Goal: Navigation & Orientation: Find specific page/section

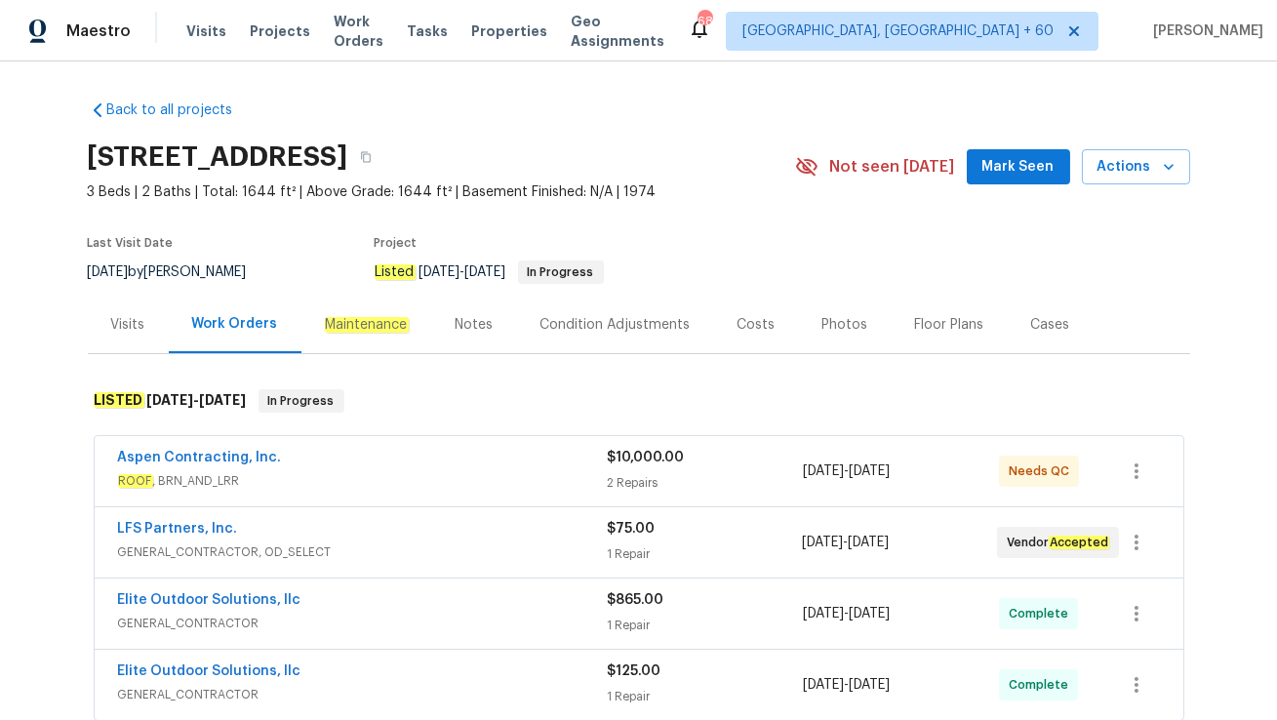
scroll to position [98, 0]
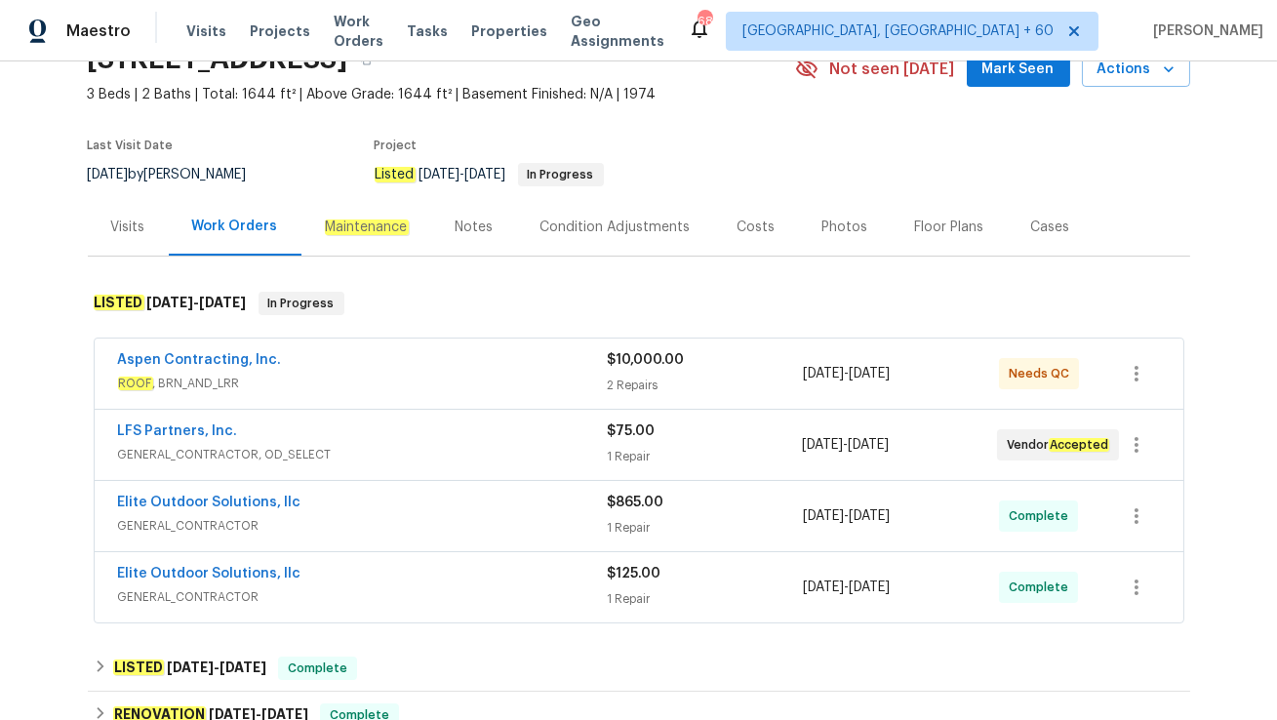
click at [342, 378] on span "ROOF , BRN_AND_LRR" at bounding box center [363, 384] width 490 height 20
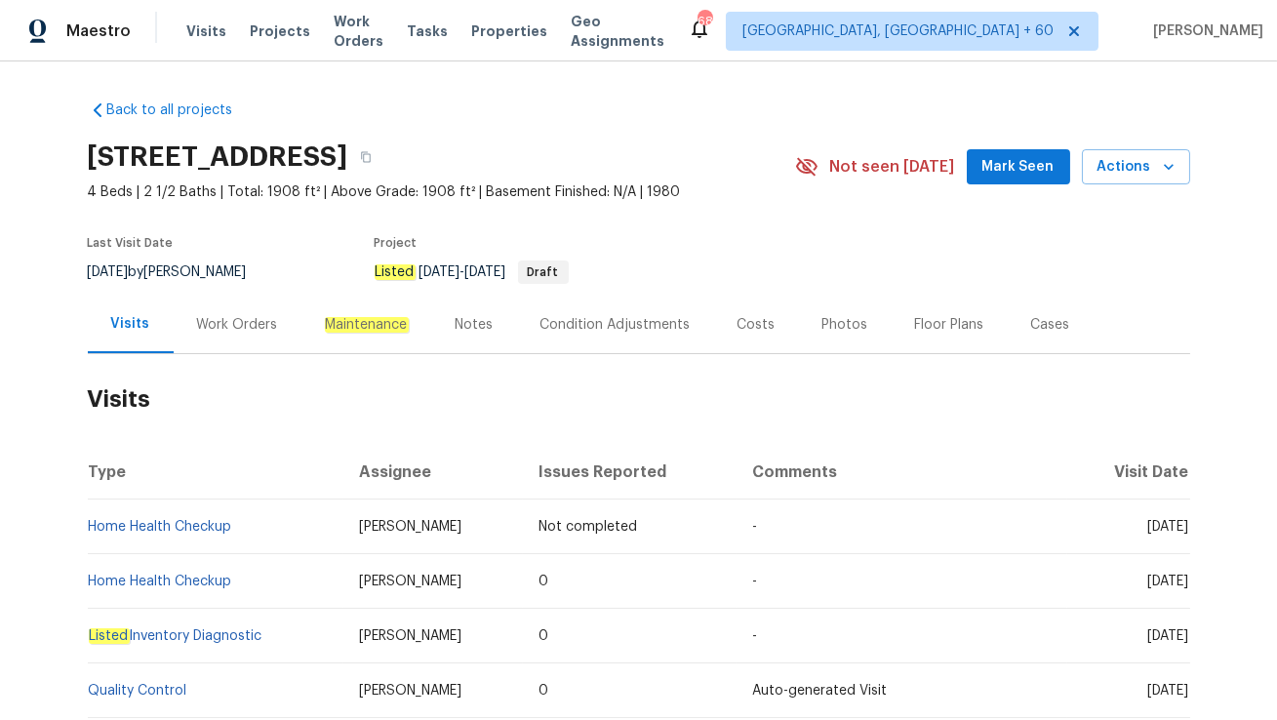
click at [224, 333] on div "Work Orders" at bounding box center [237, 325] width 81 height 20
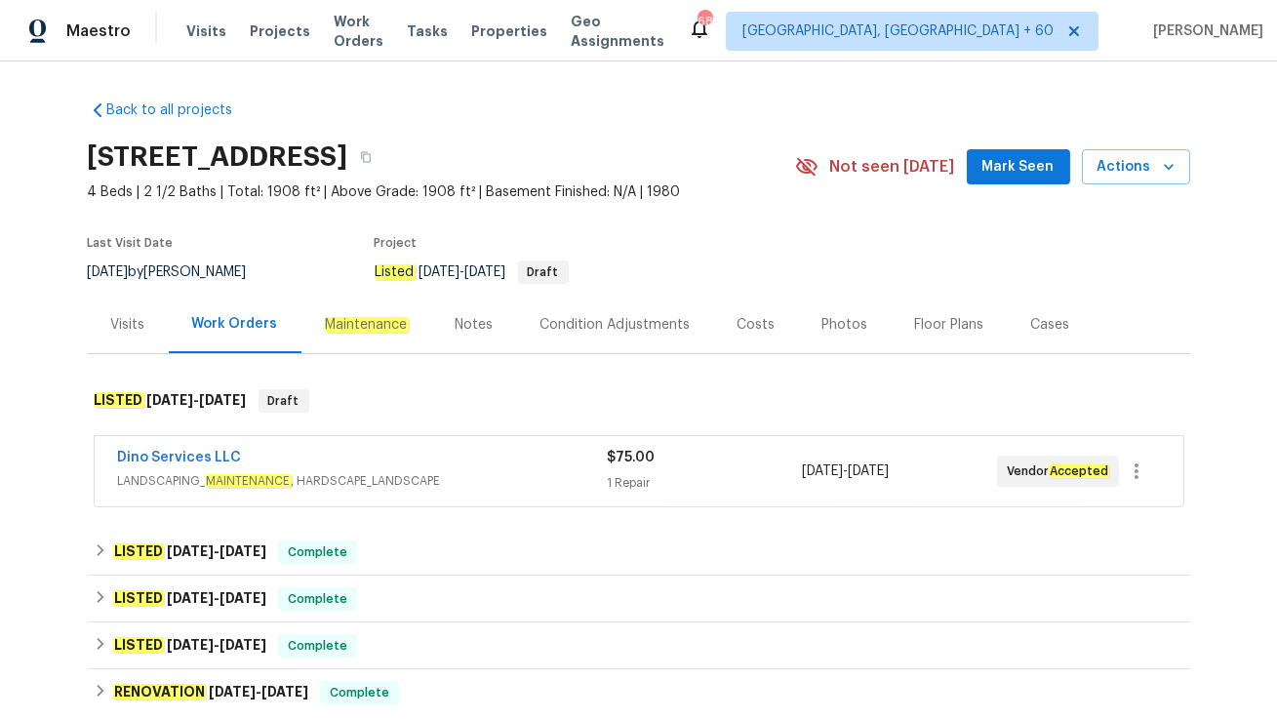
click at [454, 464] on div "Dino Services LLC" at bounding box center [362, 459] width 489 height 23
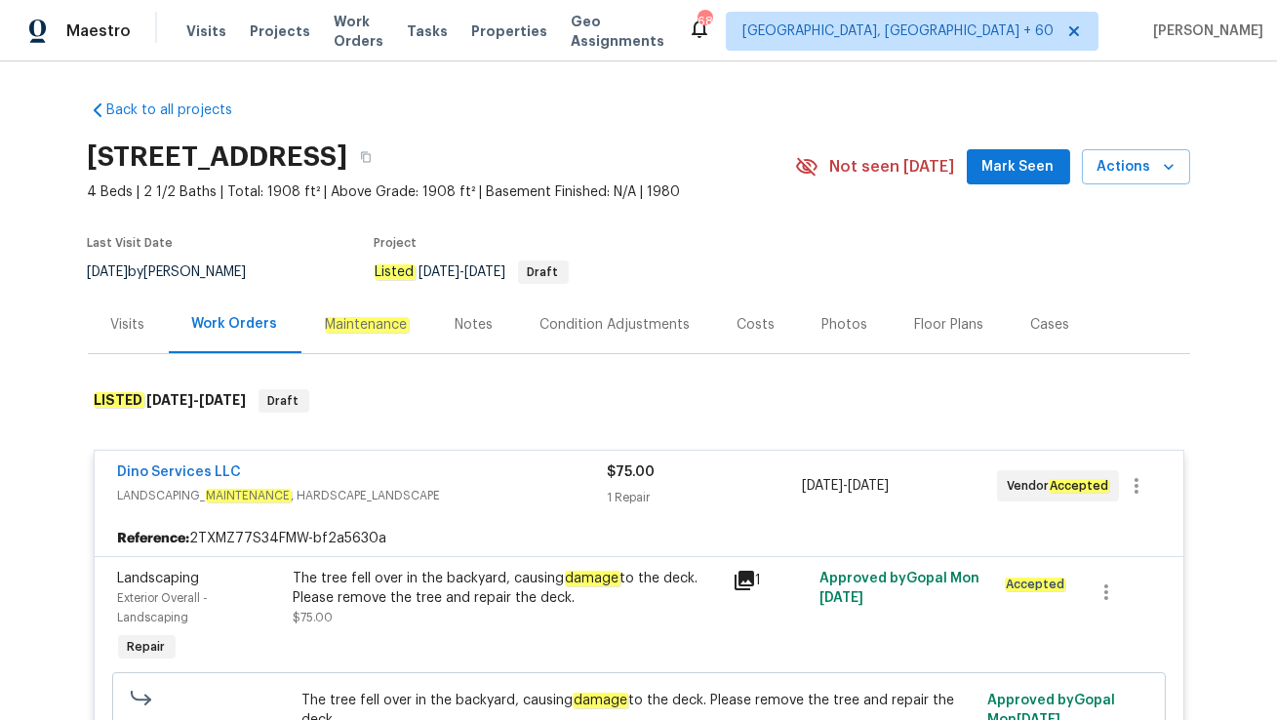
click at [133, 327] on div "Visits" at bounding box center [128, 325] width 34 height 20
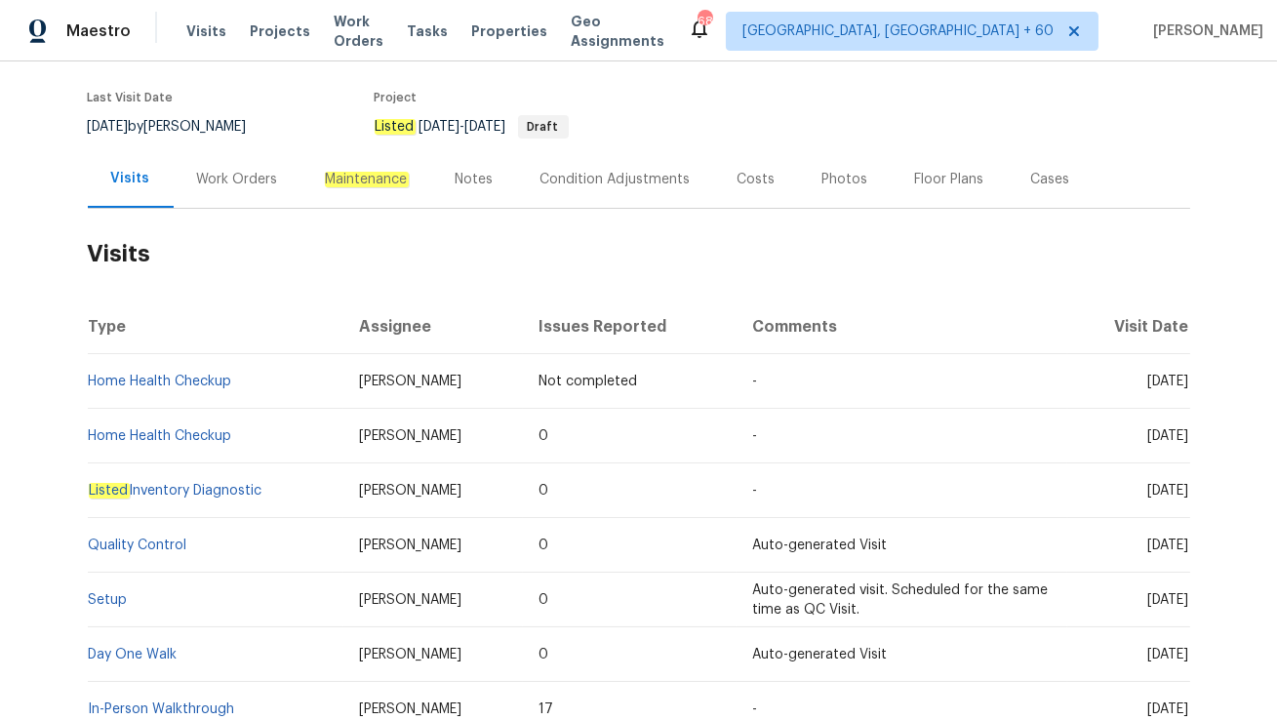
scroll to position [146, 0]
click at [833, 374] on td "-" at bounding box center [902, 380] width 331 height 55
click at [276, 189] on div "Work Orders" at bounding box center [238, 178] width 128 height 58
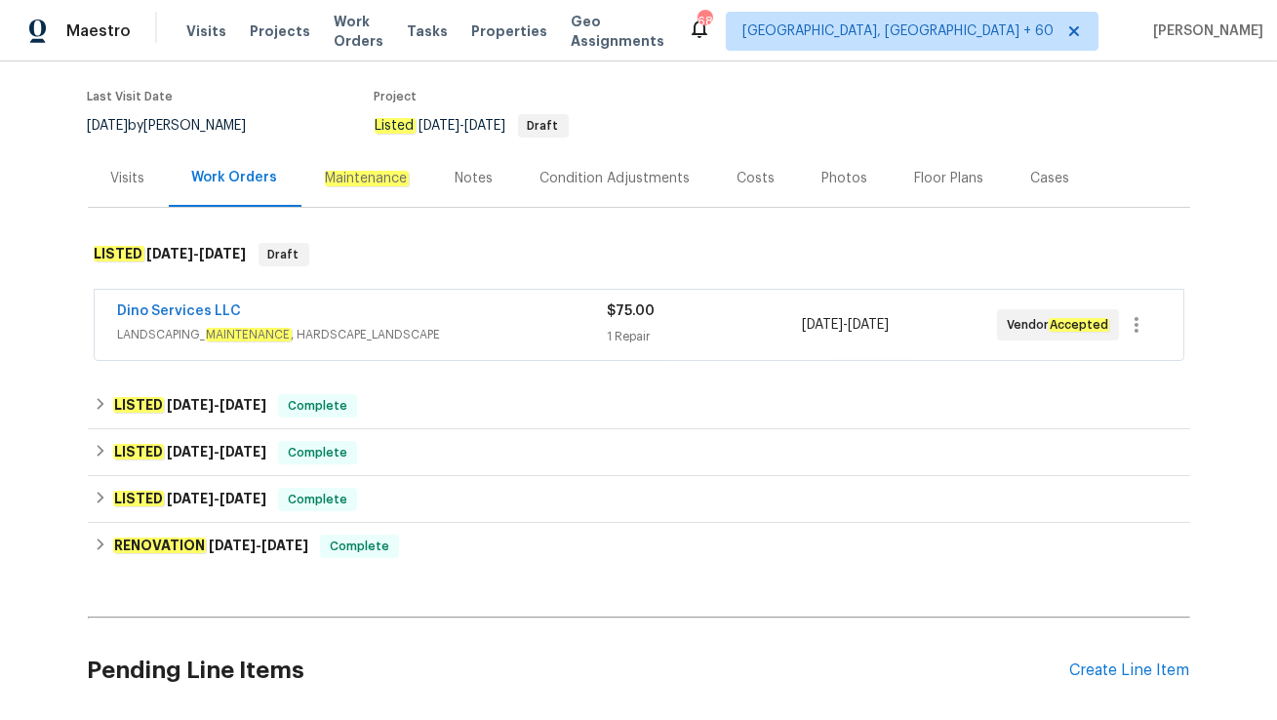
click at [406, 302] on div "Dino Services LLC" at bounding box center [362, 313] width 489 height 23
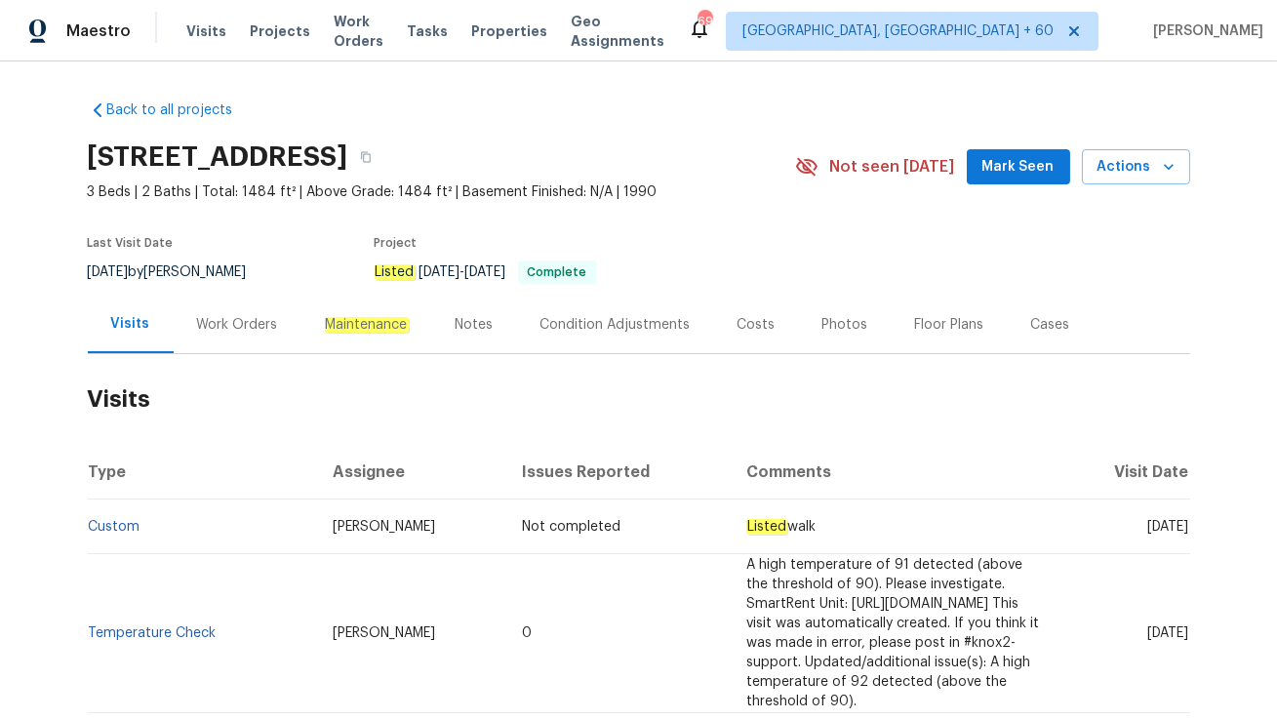
scroll to position [157, 0]
